Goal: Task Accomplishment & Management: Complete application form

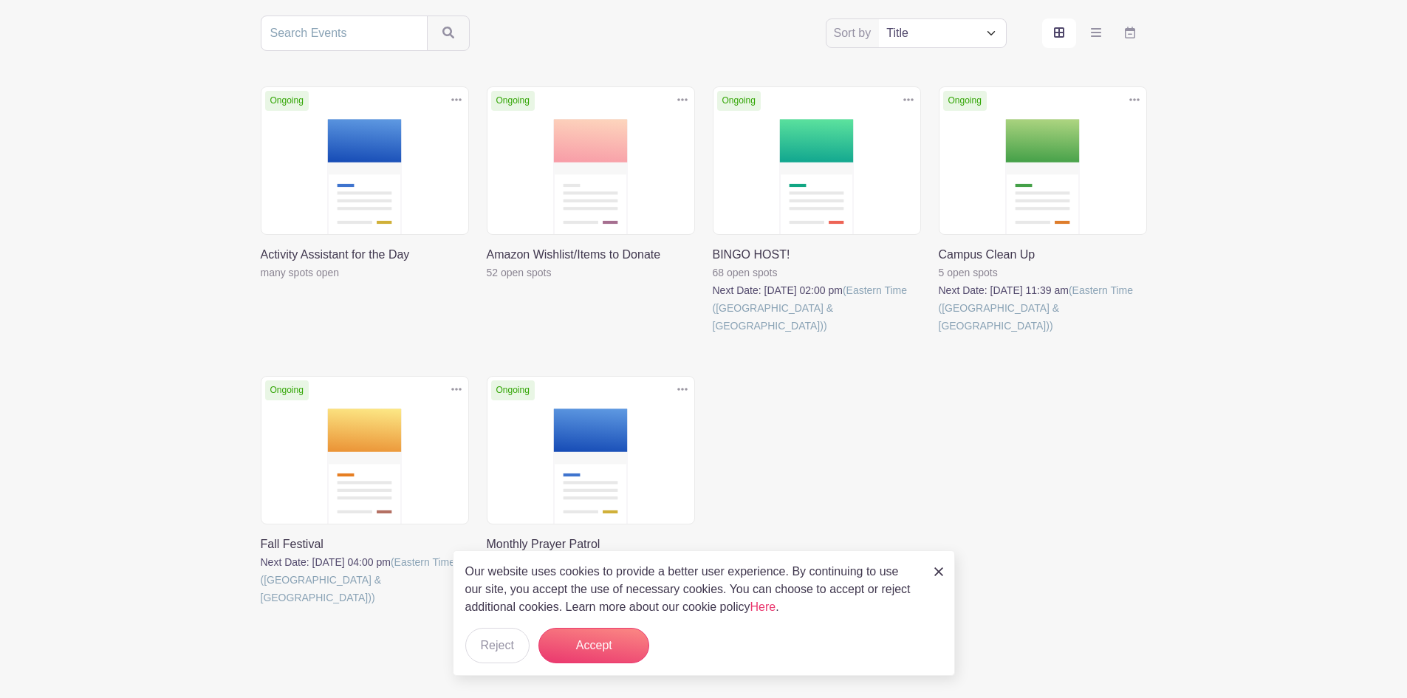
scroll to position [295, 0]
click at [487, 281] on link at bounding box center [487, 281] width 0 height 0
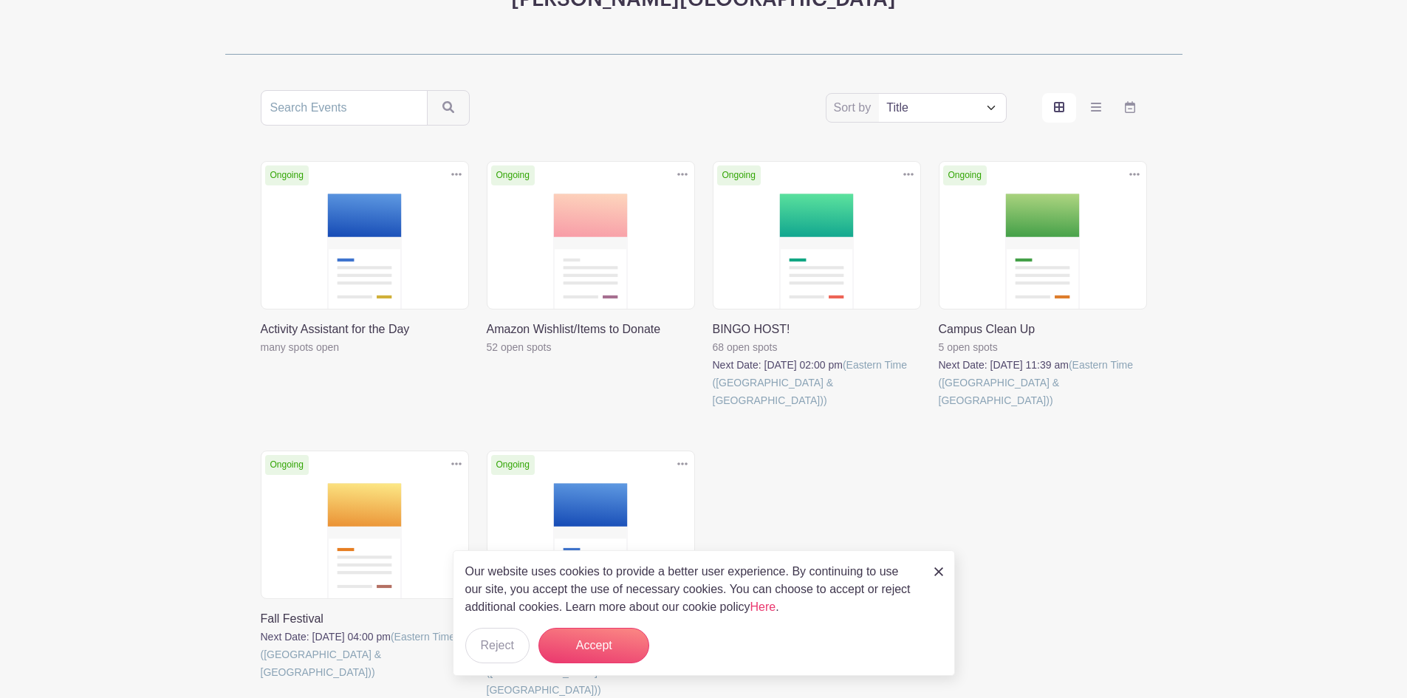
scroll to position [295, 0]
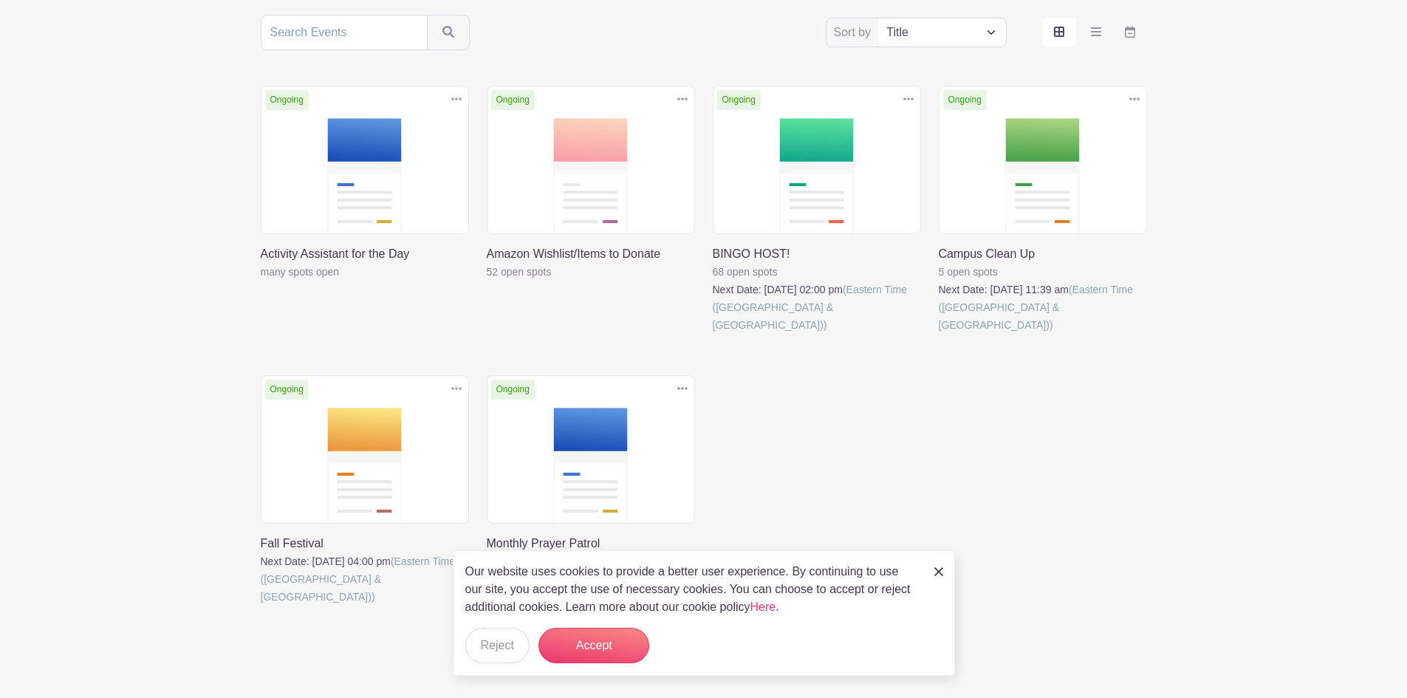
click at [261, 281] on link at bounding box center [261, 281] width 0 height 0
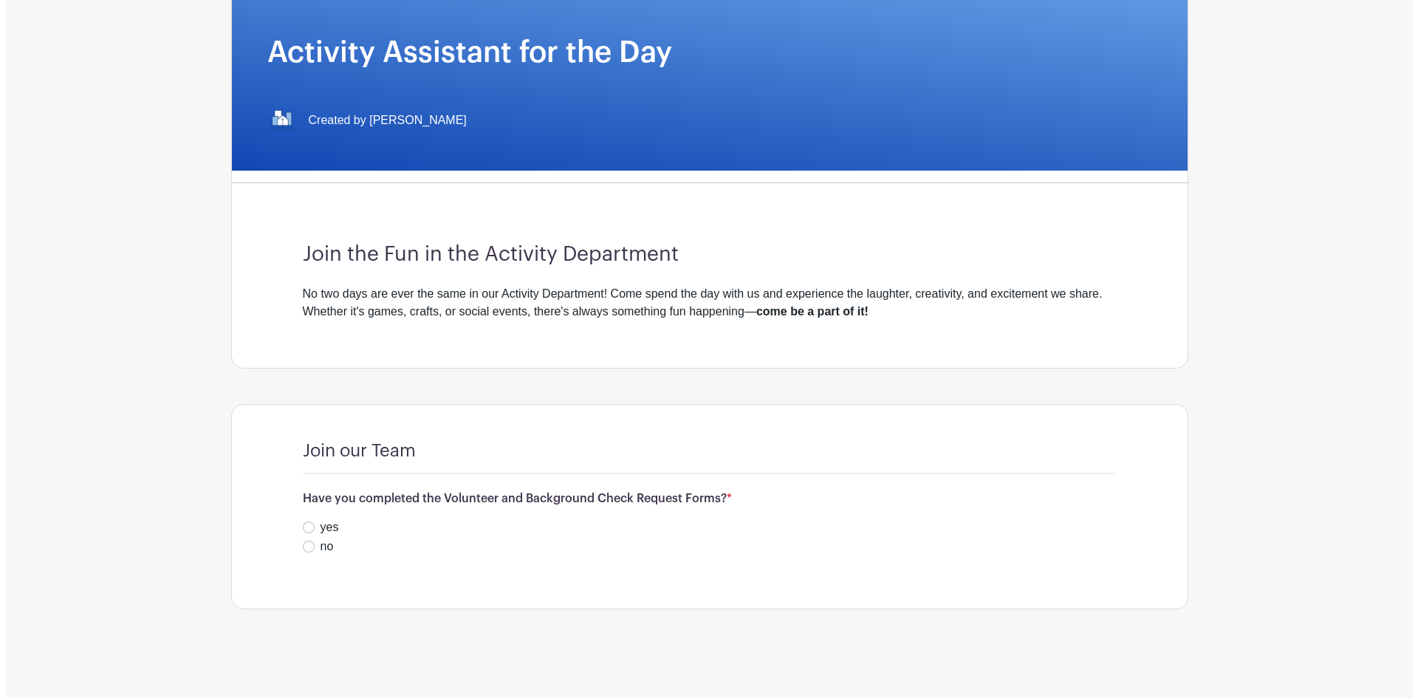
scroll to position [218, 0]
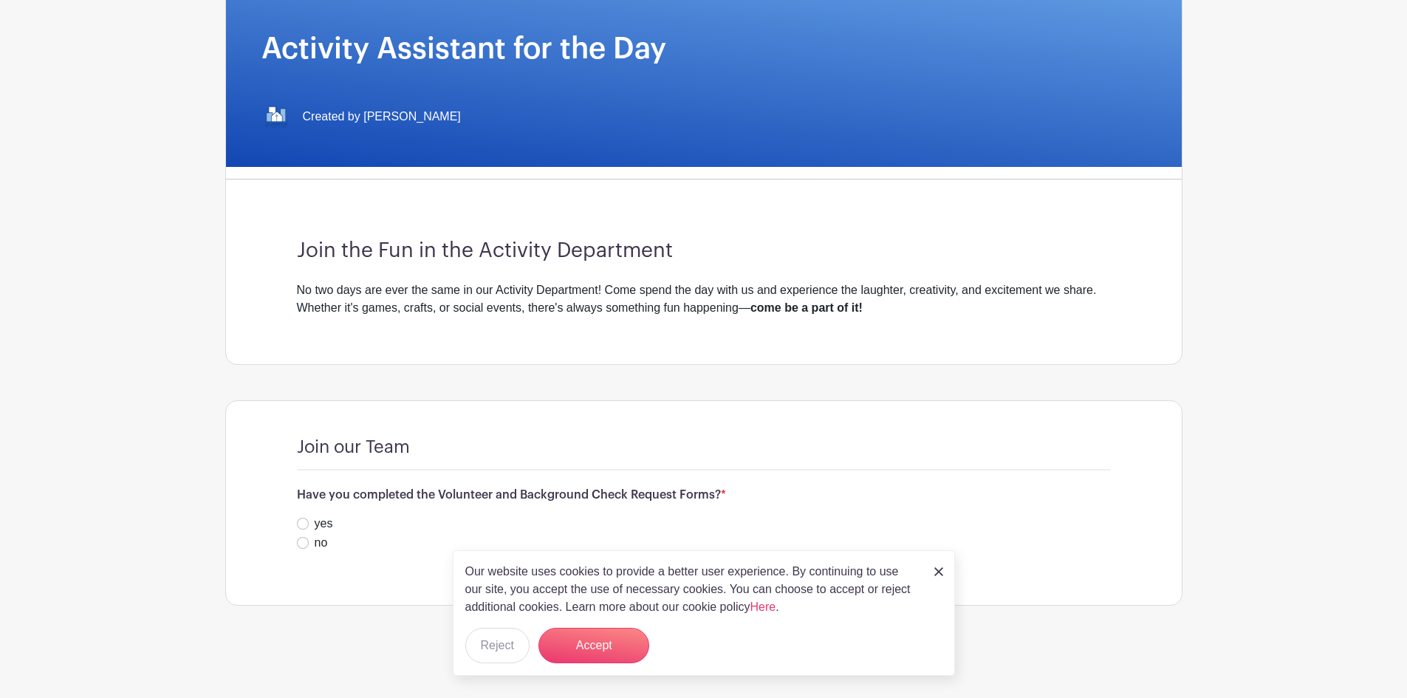
click at [318, 525] on label "yes" at bounding box center [324, 524] width 18 height 18
click at [309, 525] on input "yes" at bounding box center [303, 524] width 12 height 12
radio input "true"
click at [946, 572] on div "Our website uses cookies to provide a better user experience. By continuing to …" at bounding box center [704, 613] width 502 height 126
click at [939, 571] on img at bounding box center [938, 571] width 9 height 9
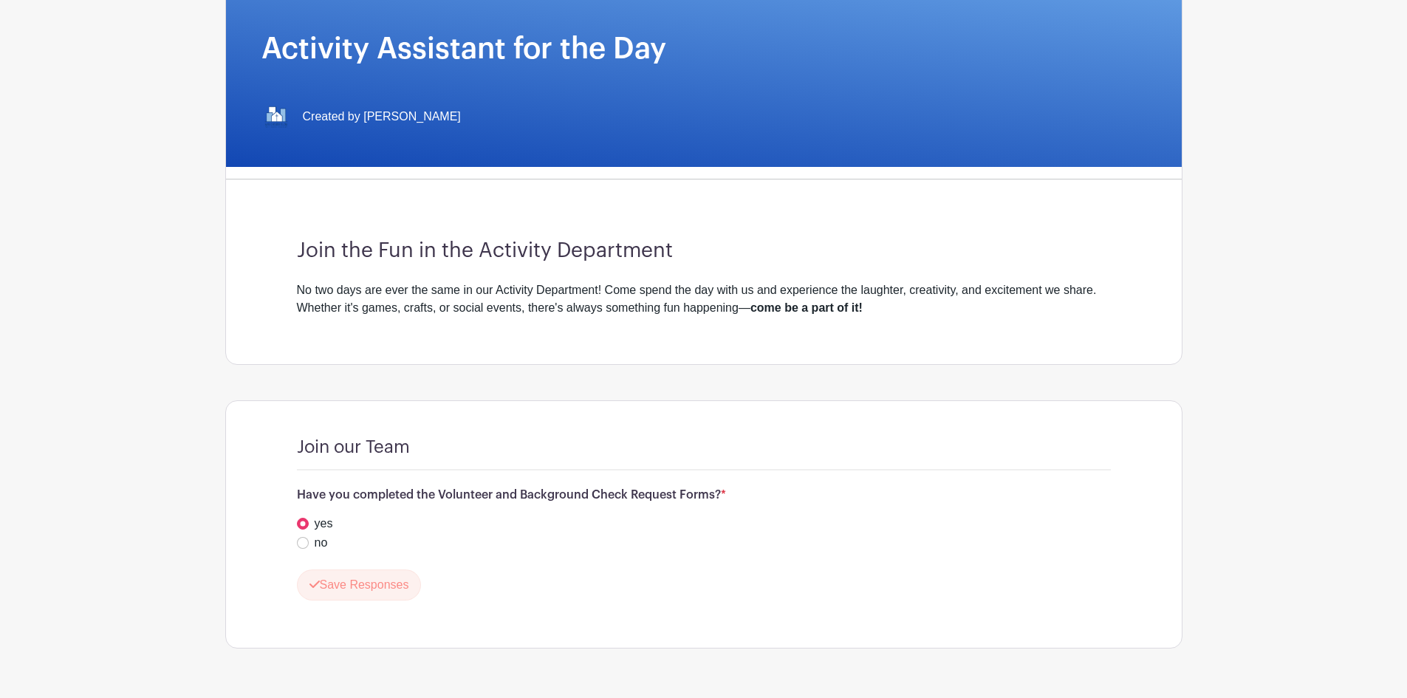
click at [298, 536] on div "no" at bounding box center [704, 543] width 814 height 18
click at [304, 544] on input "no" at bounding box center [303, 543] width 12 height 12
radio input "true"
click at [329, 586] on button "Save Responses" at bounding box center [359, 584] width 125 height 31
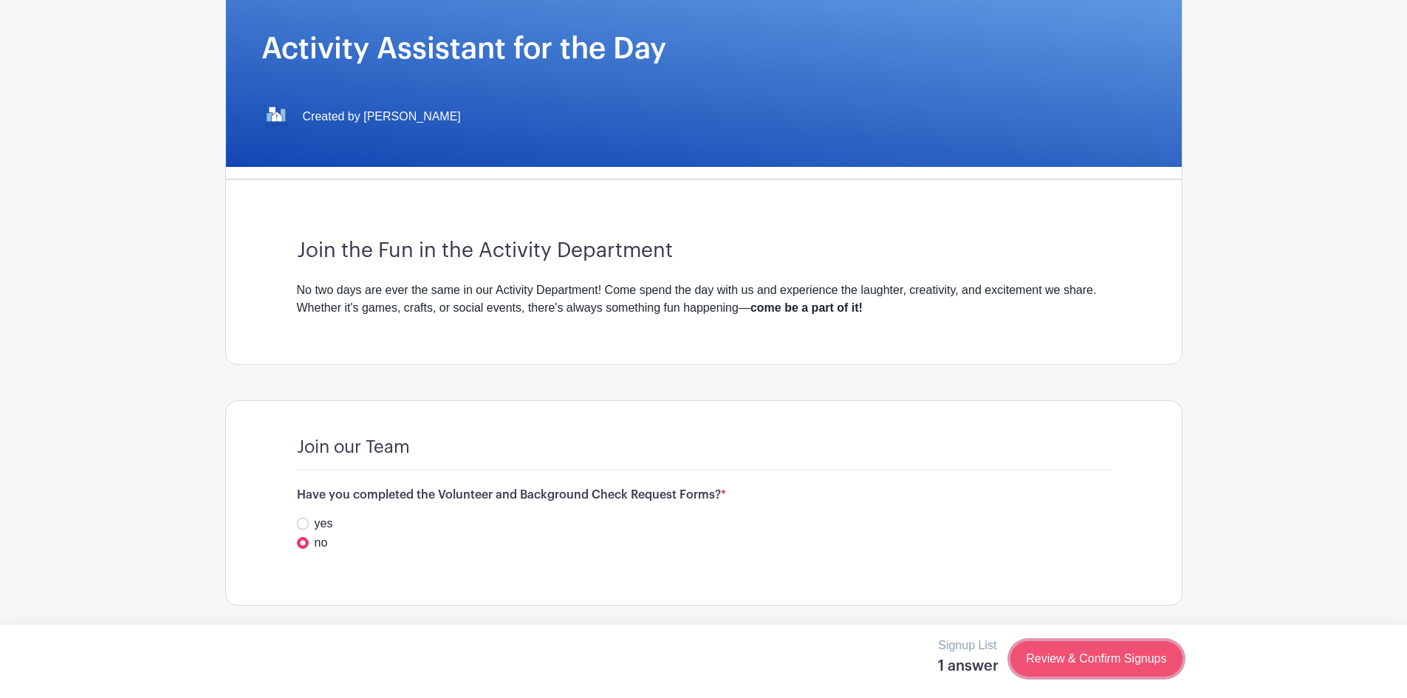
click at [1044, 665] on link "Review & Confirm Signups" at bounding box center [1095, 658] width 171 height 35
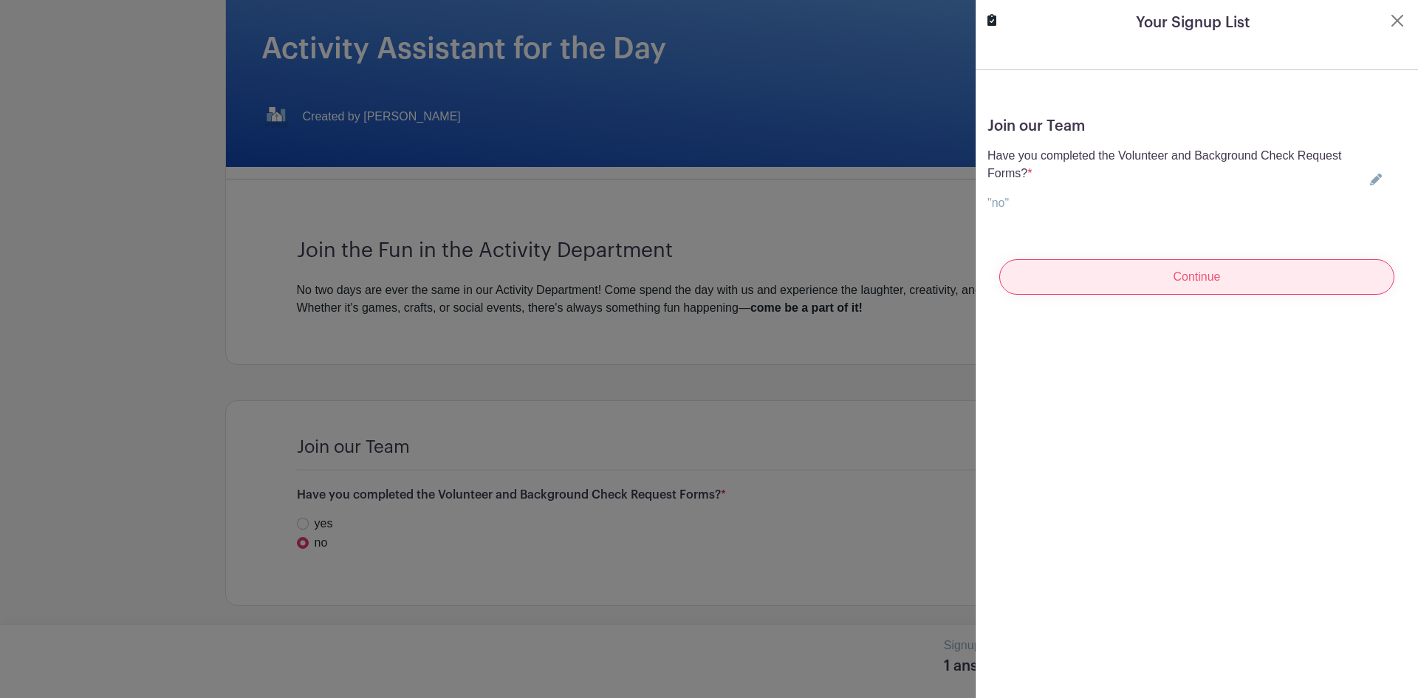
click at [1044, 275] on input "Continue" at bounding box center [1196, 276] width 395 height 35
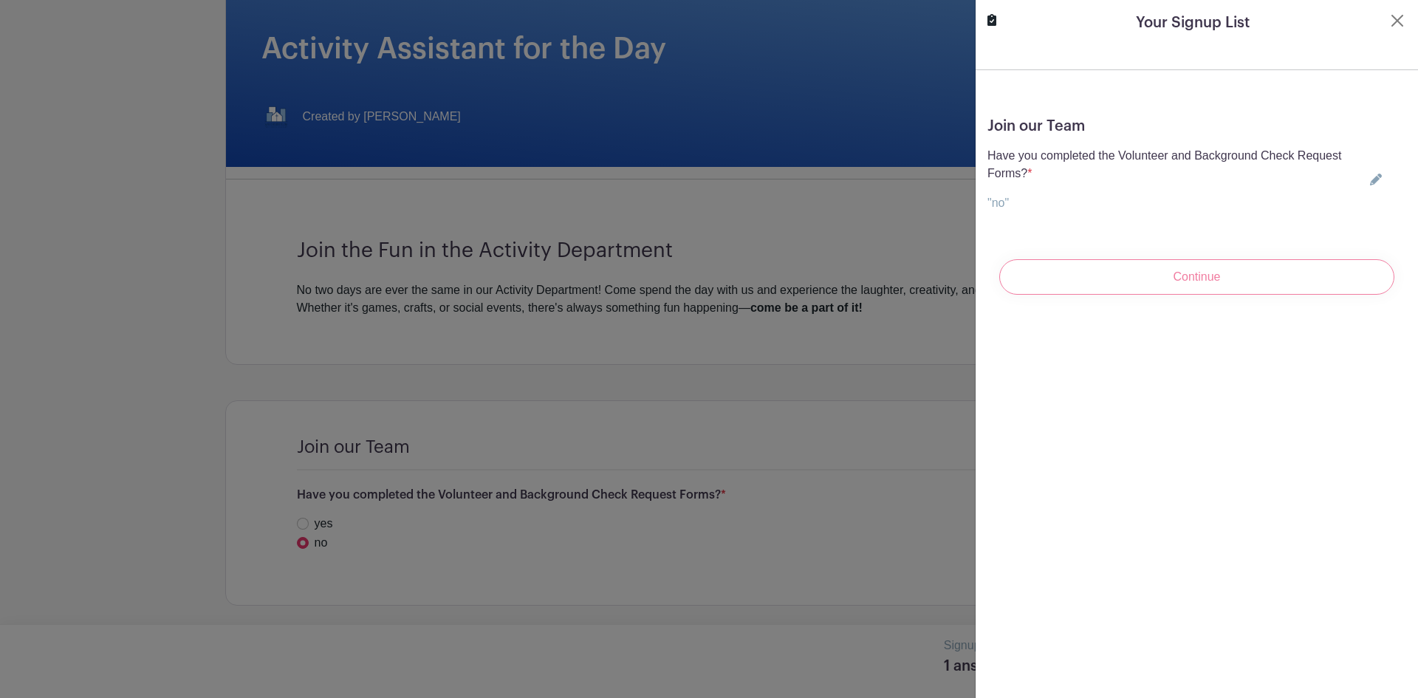
click at [1105, 276] on div "Continue" at bounding box center [1196, 276] width 419 height 59
